Goal: Information Seeking & Learning: Learn about a topic

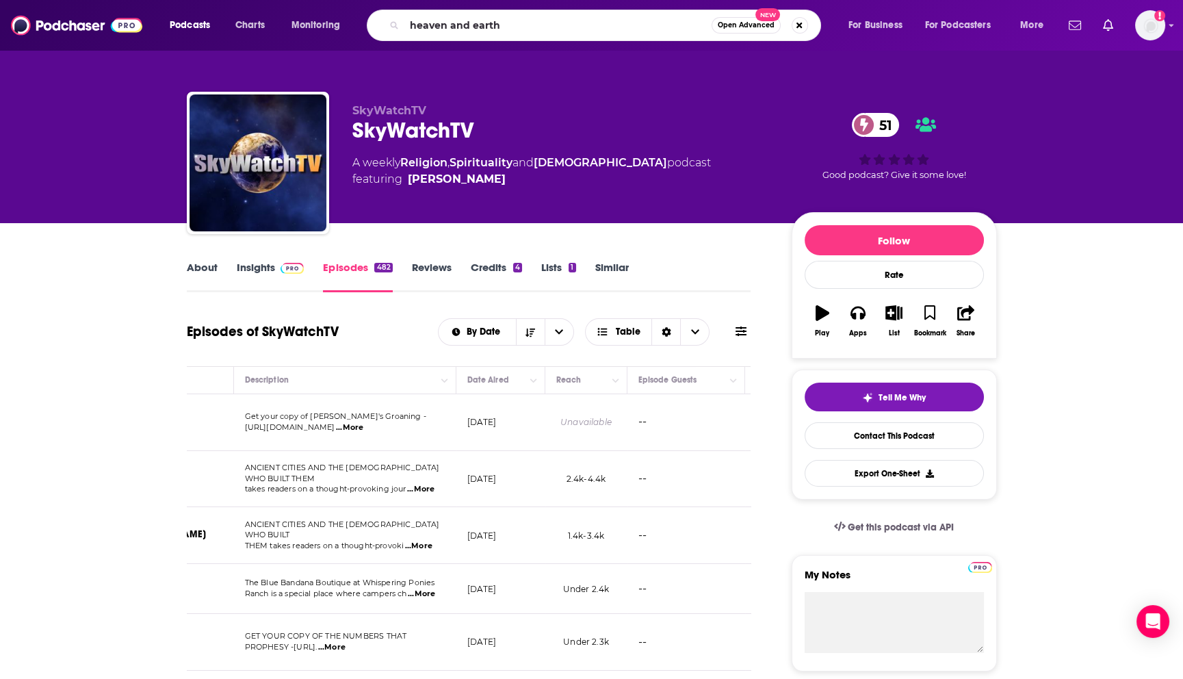
type input "heaven and earth"
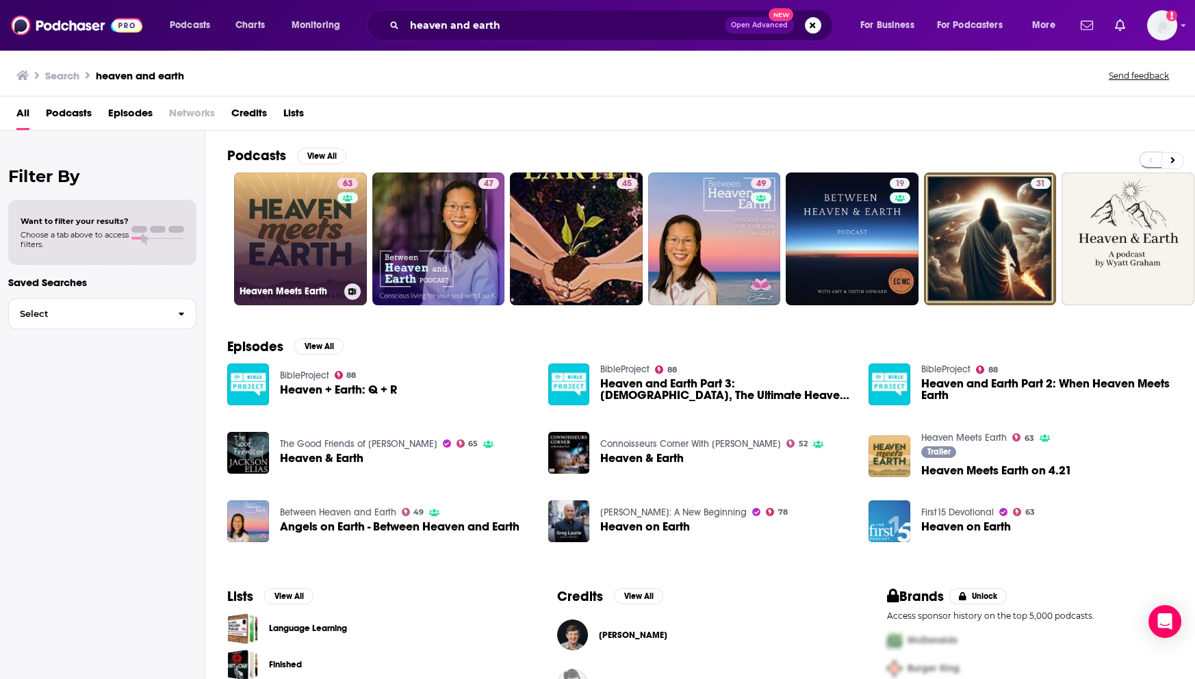
click at [303, 242] on link "63 Heaven Meets Earth" at bounding box center [300, 238] width 133 height 133
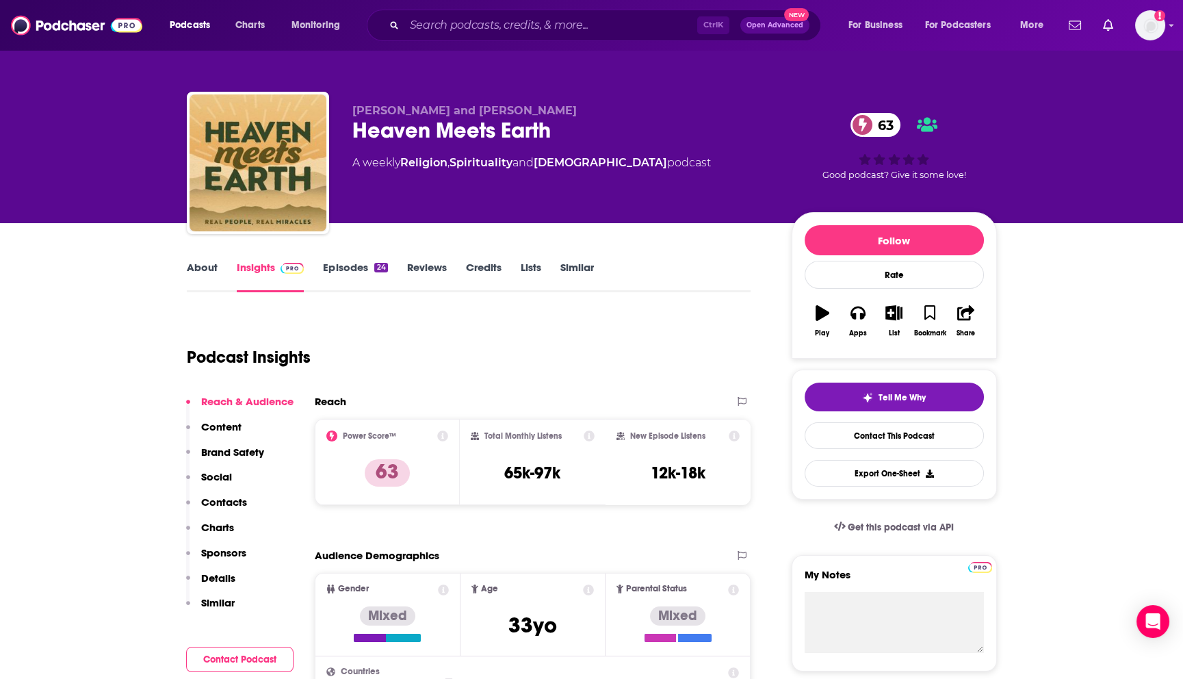
click at [355, 266] on link "Episodes 24" at bounding box center [355, 276] width 64 height 31
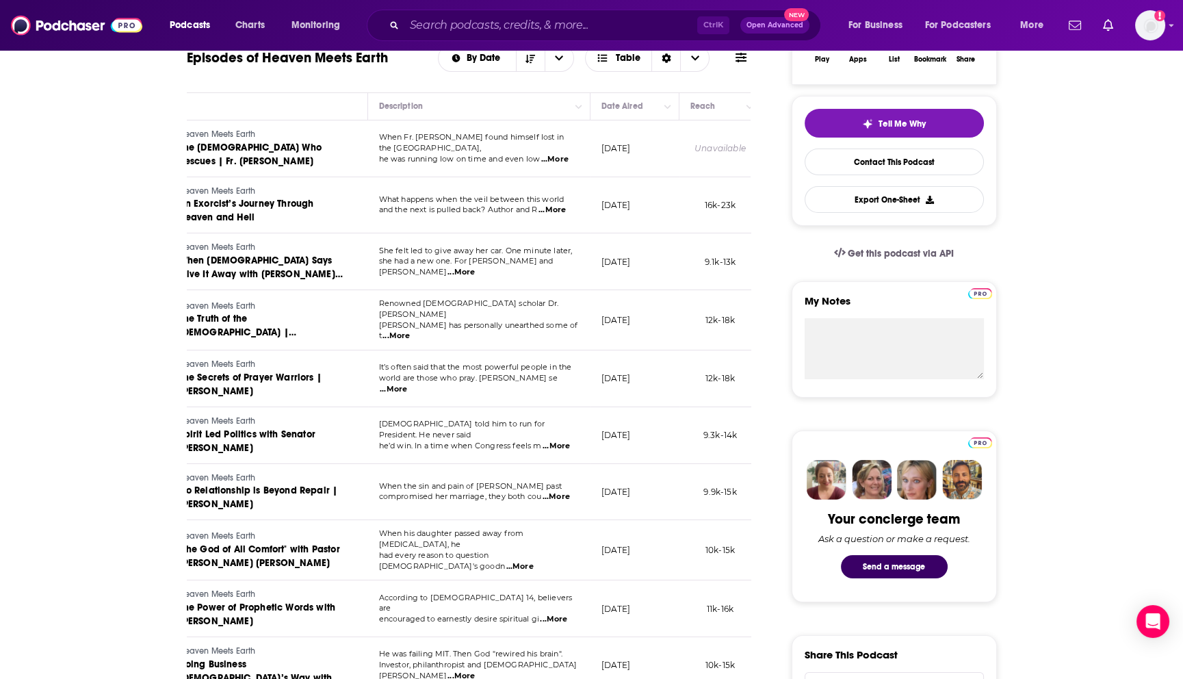
scroll to position [228, 0]
